Goal: Task Accomplishment & Management: Use online tool/utility

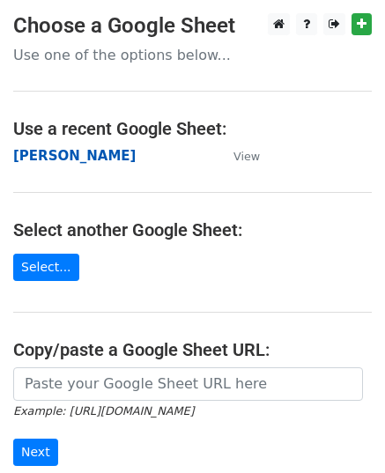
click at [40, 158] on strong "[PERSON_NAME]" at bounding box center [74, 156] width 122 height 16
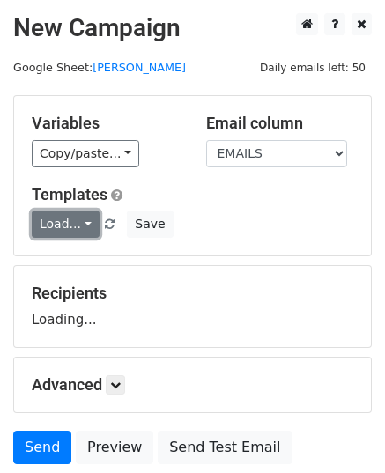
click at [69, 217] on link "Load..." at bounding box center [66, 223] width 68 height 27
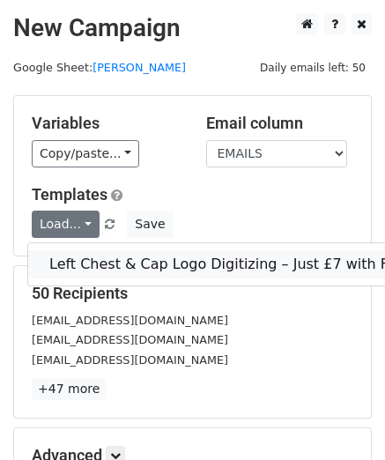
click at [125, 260] on link "Left Chest & Cap Logo Digitizing – Just £7 with Free Edits!" at bounding box center [251, 264] width 447 height 28
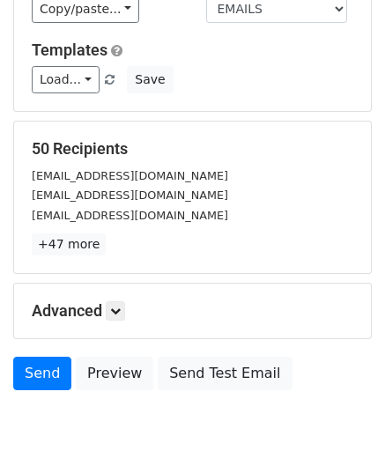
scroll to position [208, 0]
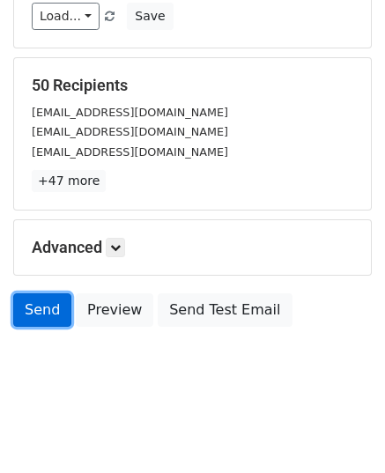
click at [49, 307] on link "Send" at bounding box center [42, 309] width 58 height 33
